Goal: Transaction & Acquisition: Purchase product/service

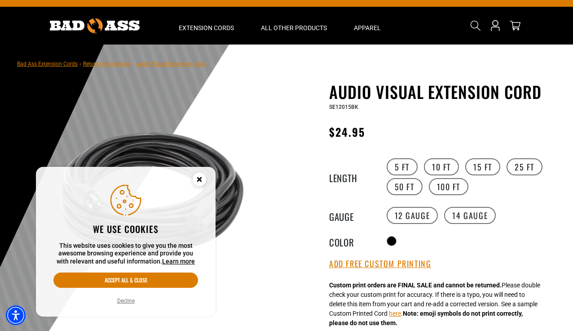
scroll to position [15, 0]
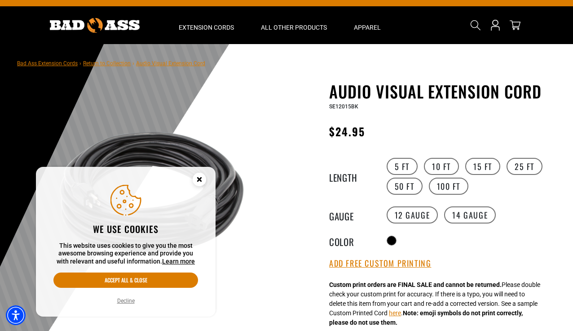
click at [199, 183] on circle "Close this option" at bounding box center [199, 178] width 13 height 13
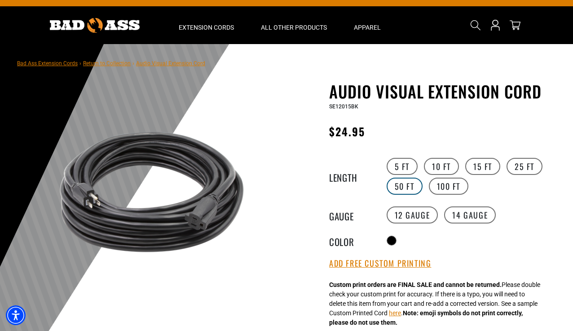
click at [411, 189] on label "50 FT" at bounding box center [405, 185] width 36 height 17
click at [517, 172] on label "25 FT" at bounding box center [525, 166] width 36 height 17
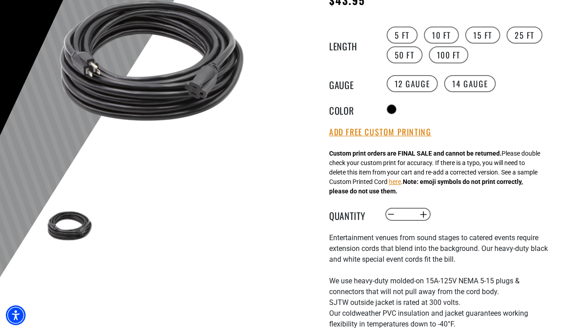
scroll to position [179, 0]
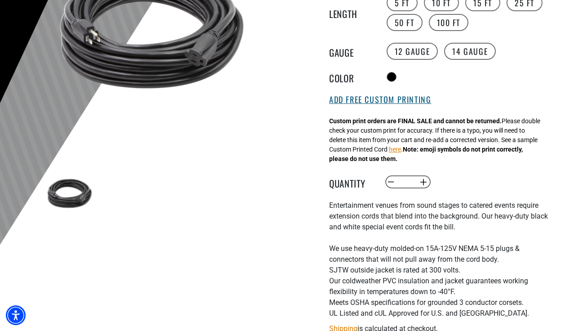
click at [376, 105] on button "Add Free Custom Printing" at bounding box center [380, 100] width 102 height 10
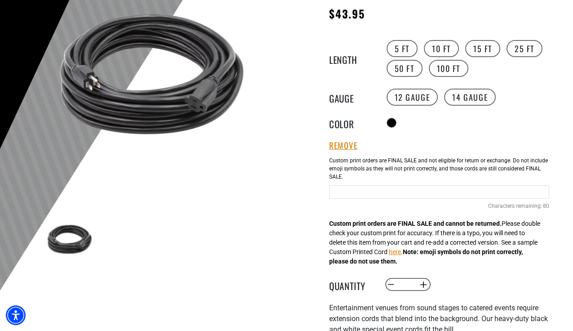
scroll to position [134, 0]
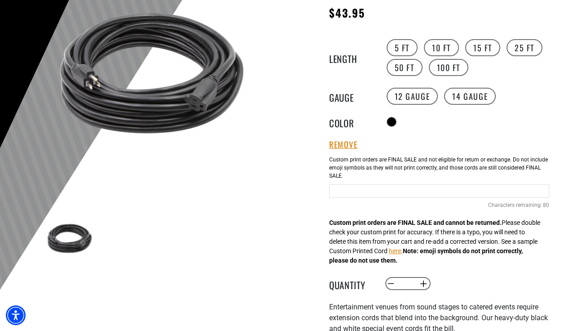
click at [368, 195] on input "Text field" at bounding box center [439, 190] width 220 height 13
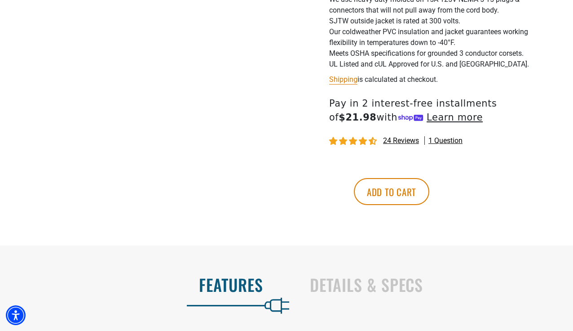
scroll to position [494, 0]
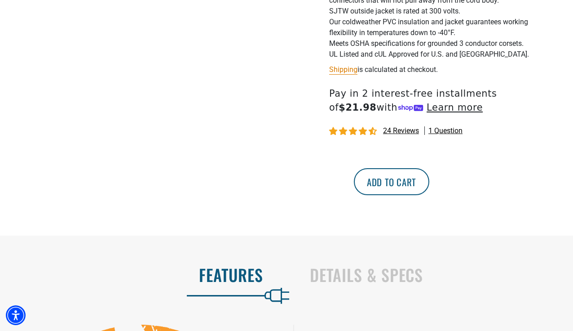
type input "**********"
click at [429, 186] on button "Add to cart" at bounding box center [391, 181] width 75 height 27
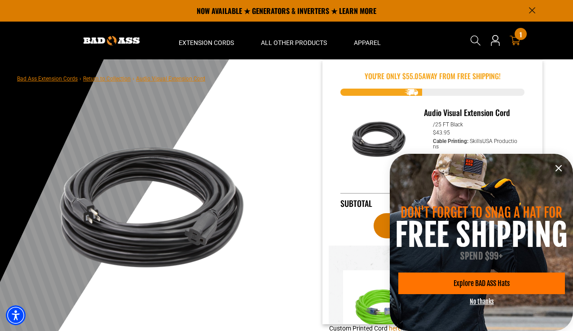
click at [517, 44] on icon at bounding box center [515, 40] width 11 height 9
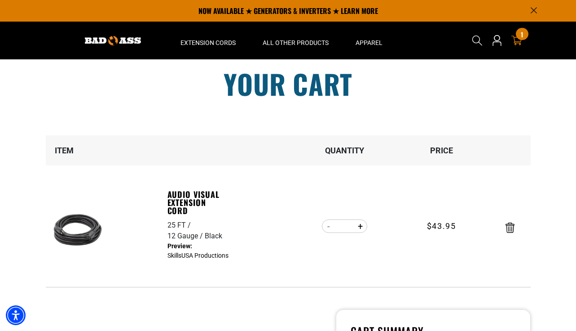
scroll to position [0, 0]
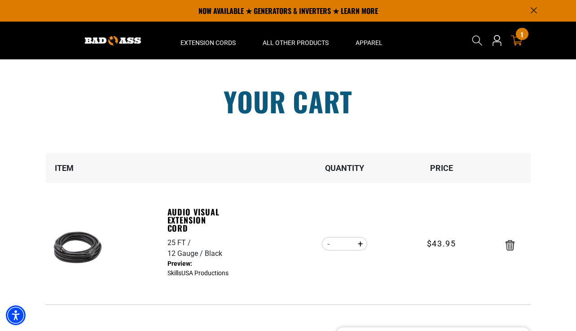
click at [517, 33] on div "1 1 item" at bounding box center [522, 34] width 12 height 12
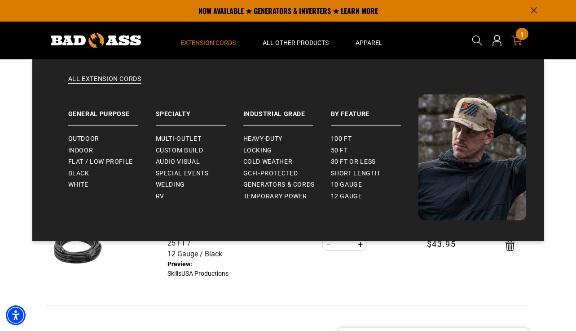
click at [197, 44] on span "Extension Cords" at bounding box center [208, 43] width 55 height 8
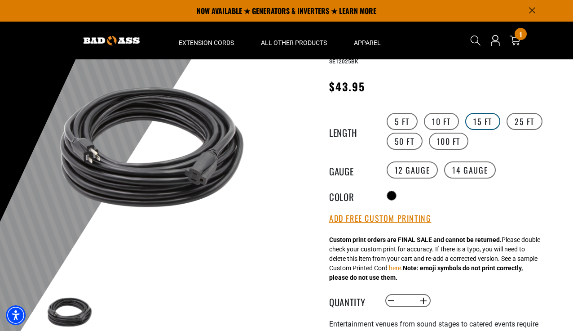
scroll to position [45, 0]
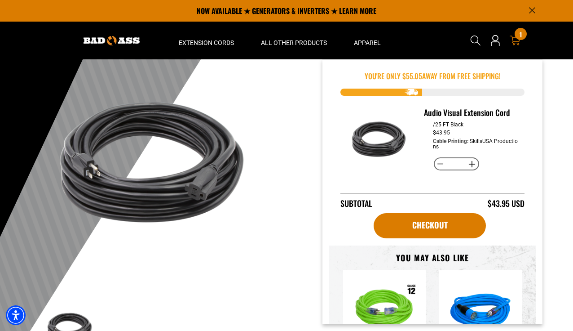
click at [517, 36] on div "1 1 item" at bounding box center [521, 34] width 12 height 12
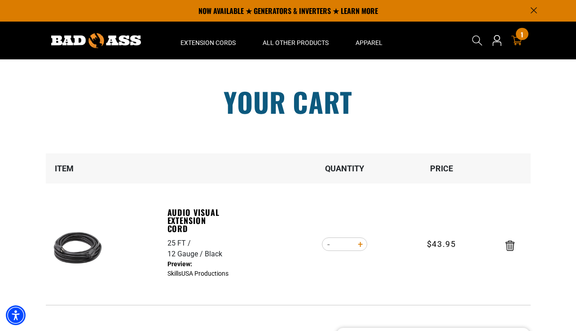
click at [356, 243] on button "Increase quantity for Audio Visual Extension Cord" at bounding box center [361, 243] width 14 height 15
type input "*"
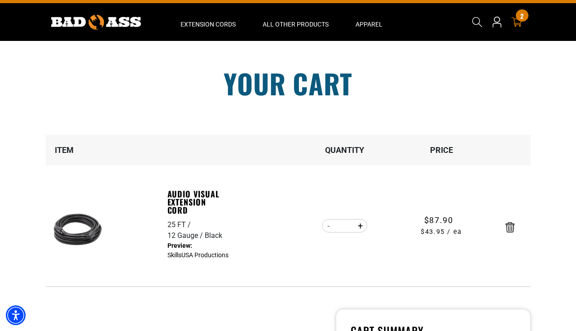
scroll to position [19, 0]
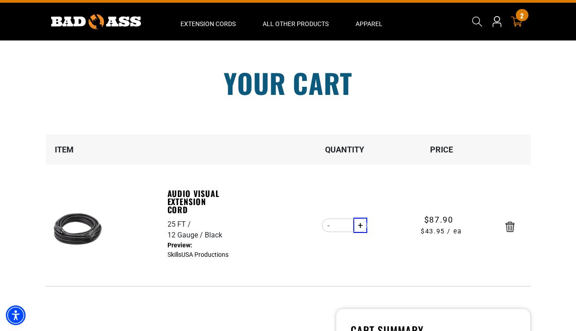
click at [524, 17] on div "2 2 items" at bounding box center [522, 15] width 12 height 12
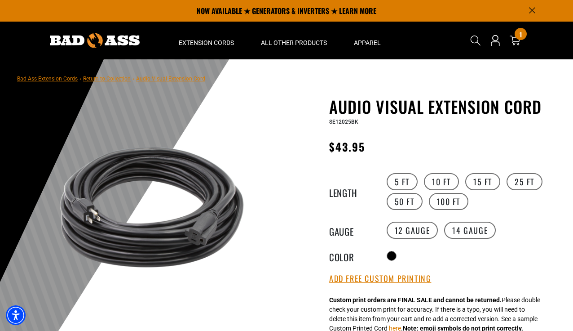
click at [166, 82] on nav "Bad Ass Extension Cords › Return to Collection › Audio Visual Extension Cord" at bounding box center [111, 78] width 188 height 11
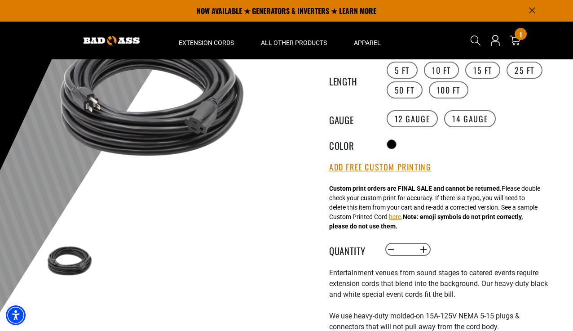
scroll to position [105, 0]
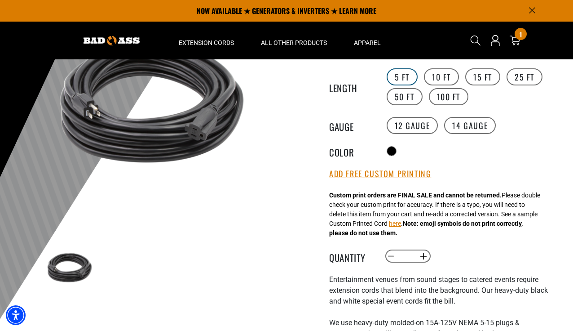
click at [398, 71] on label "5 FT" at bounding box center [402, 76] width 31 height 17
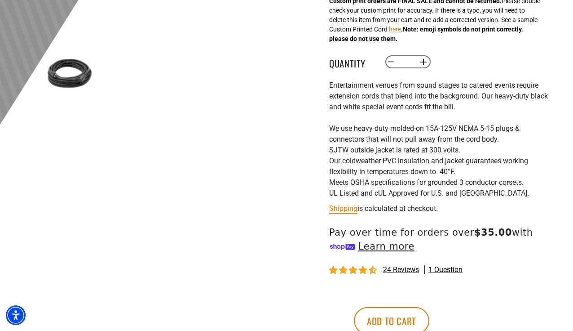
scroll to position [328, 0]
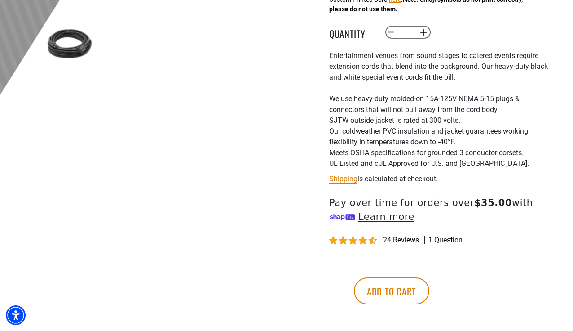
click at [346, 76] on div "Entertainment venues from sound stages to catered events require extension cord…" at bounding box center [439, 109] width 220 height 119
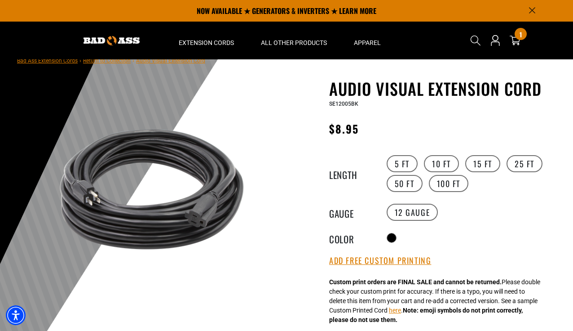
scroll to position [0, 0]
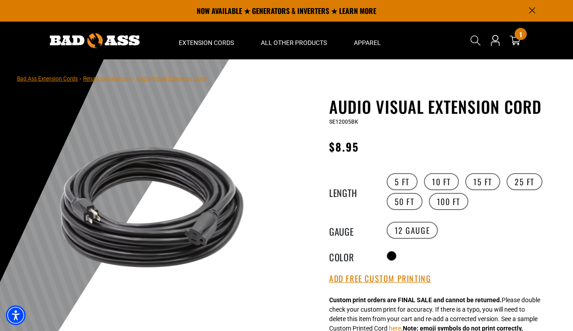
click at [88, 35] on img at bounding box center [95, 40] width 90 height 15
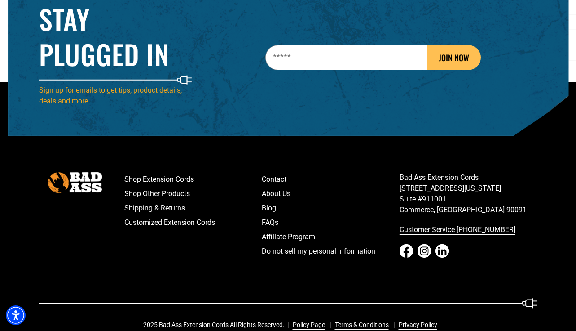
scroll to position [1397, 0]
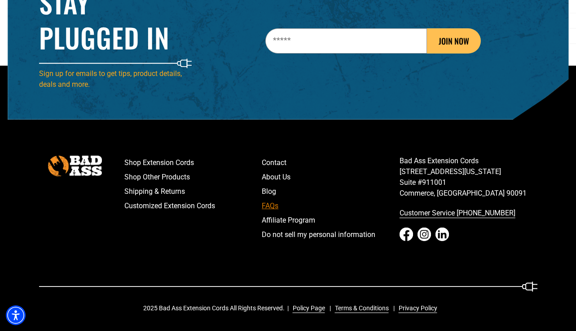
click at [265, 203] on link "FAQs" at bounding box center [331, 206] width 138 height 14
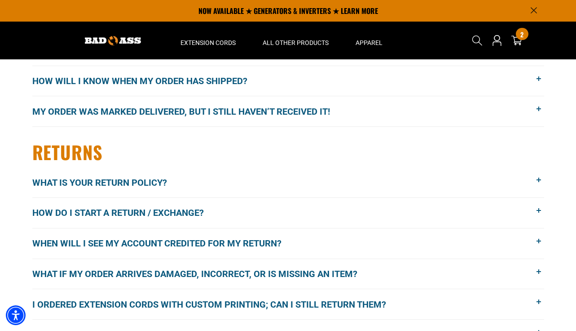
scroll to position [277, 0]
